Goal: Task Accomplishment & Management: Use online tool/utility

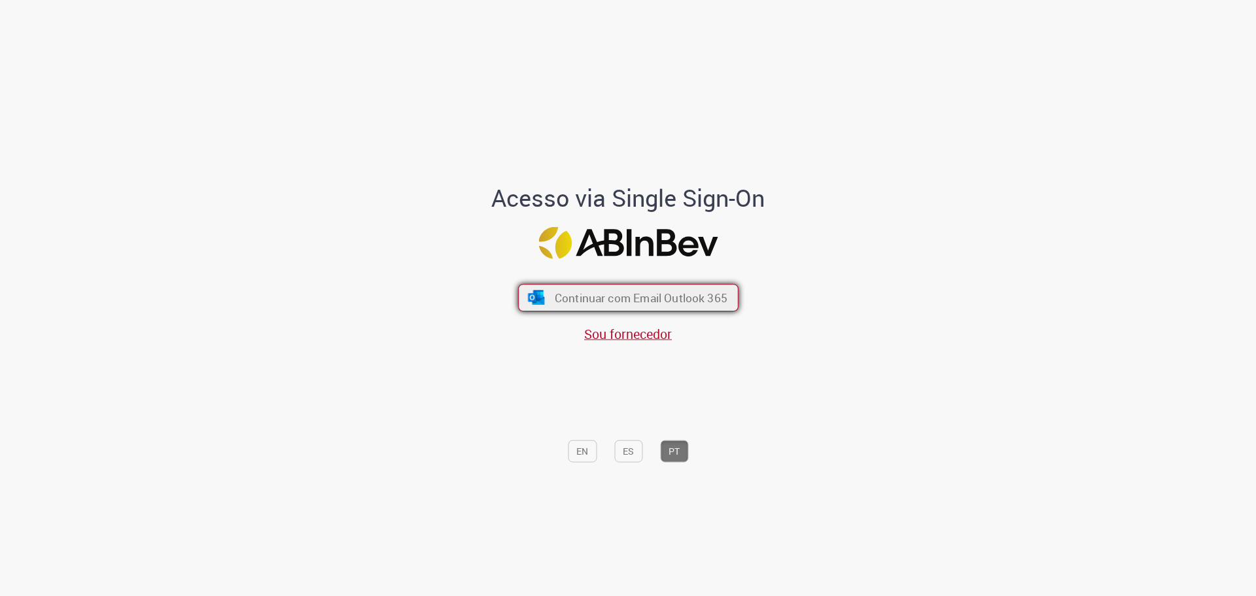
click at [656, 297] on span "Continuar com Email Outlook 365" at bounding box center [640, 297] width 173 height 15
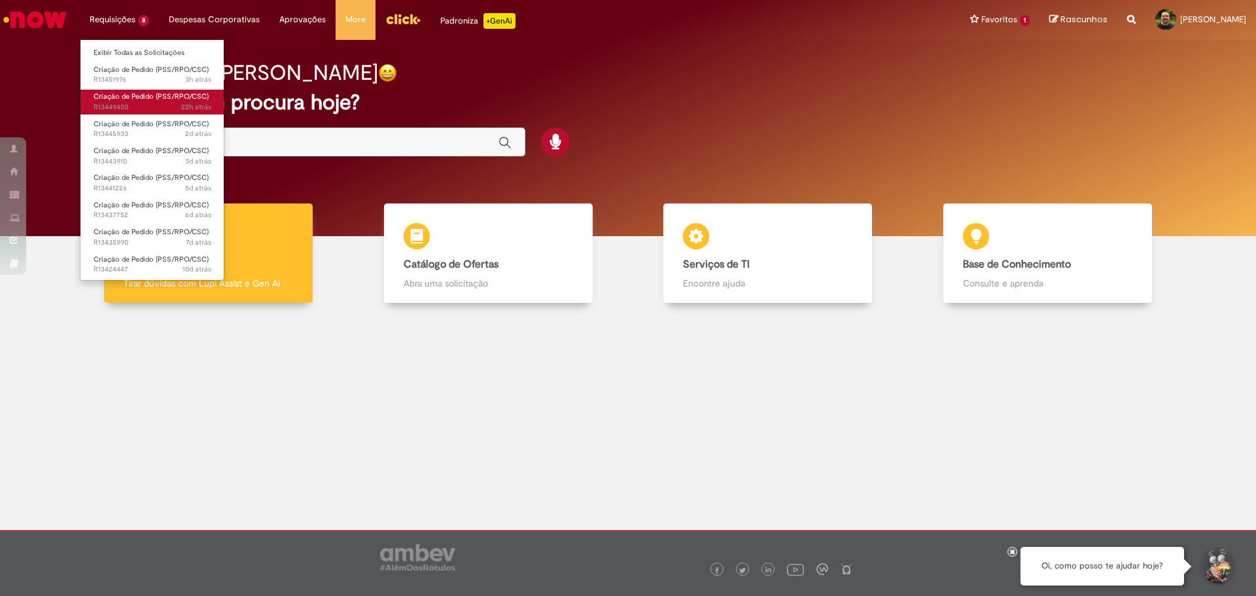
click at [124, 99] on span "Criação de Pedido (PSS/RPO/CSC)" at bounding box center [151, 97] width 115 height 10
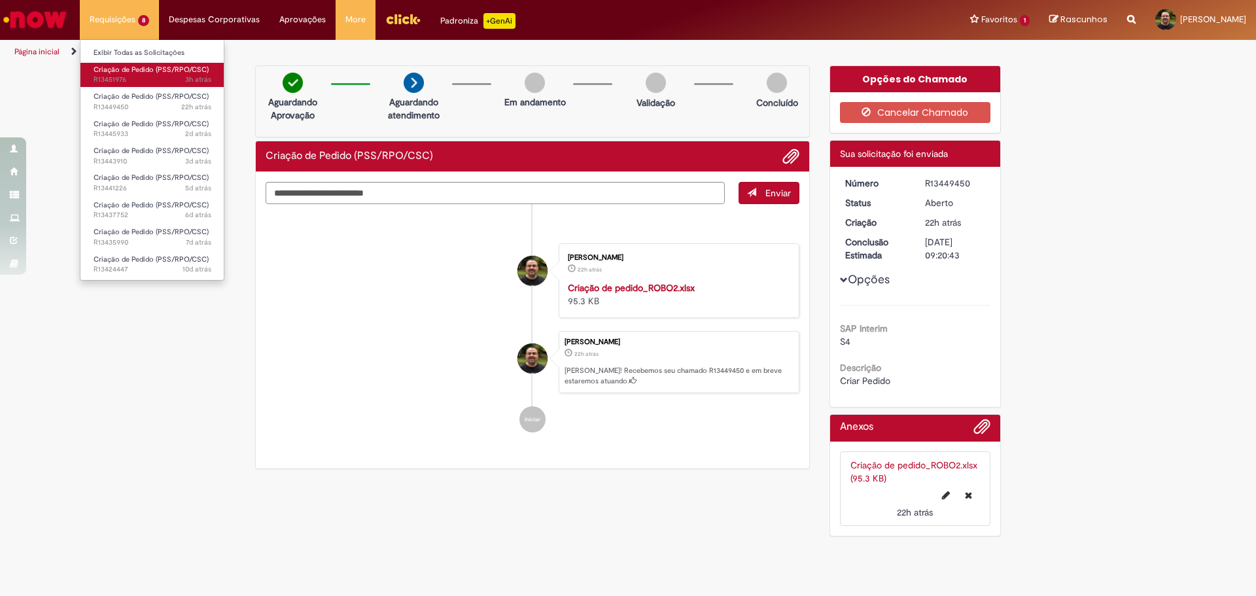
click at [136, 70] on span "Criação de Pedido (PSS/RPO/CSC)" at bounding box center [151, 70] width 115 height 10
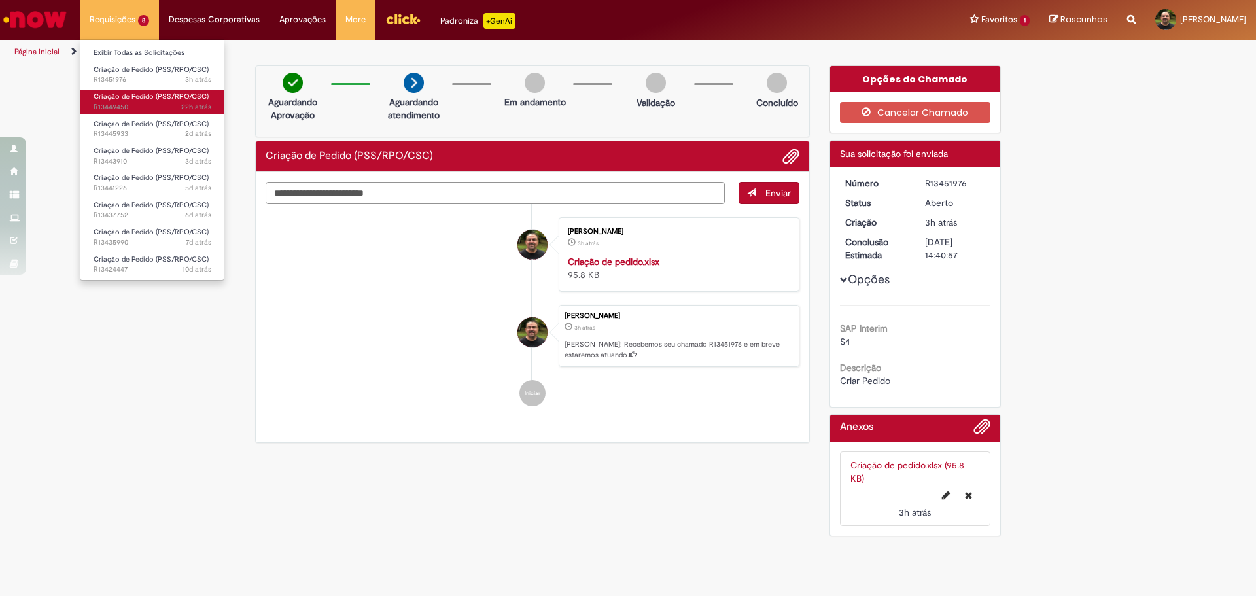
click at [143, 96] on span "Criação de Pedido (PSS/RPO/CSC)" at bounding box center [151, 97] width 115 height 10
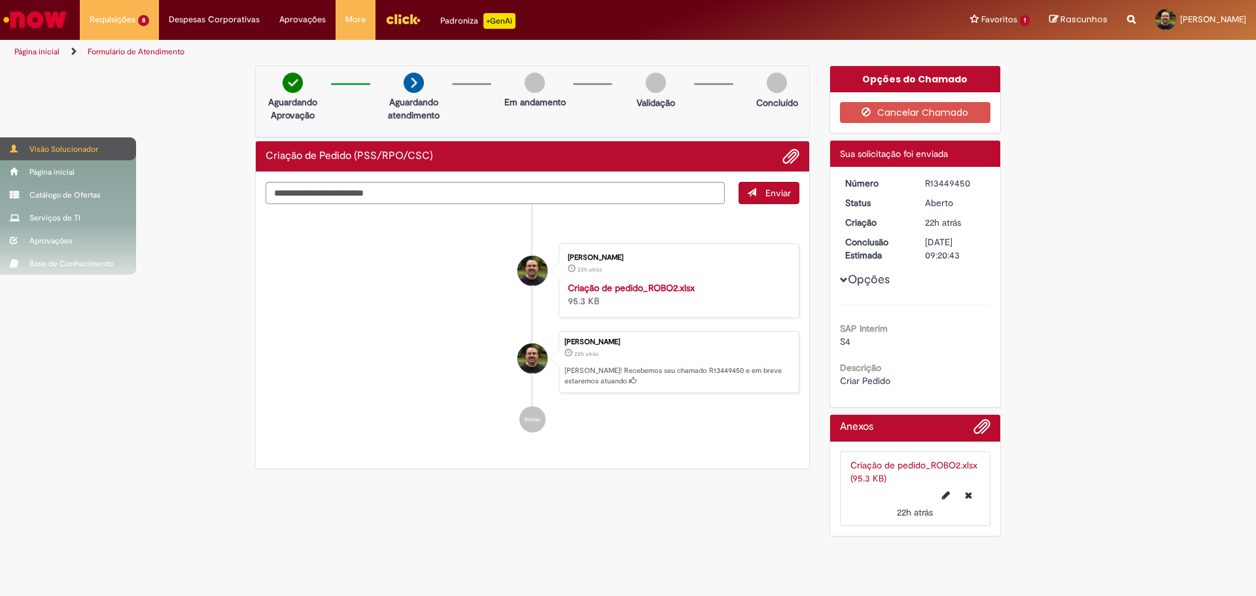
click at [19, 150] on span at bounding box center [15, 149] width 10 height 8
